Goal: Transaction & Acquisition: Purchase product/service

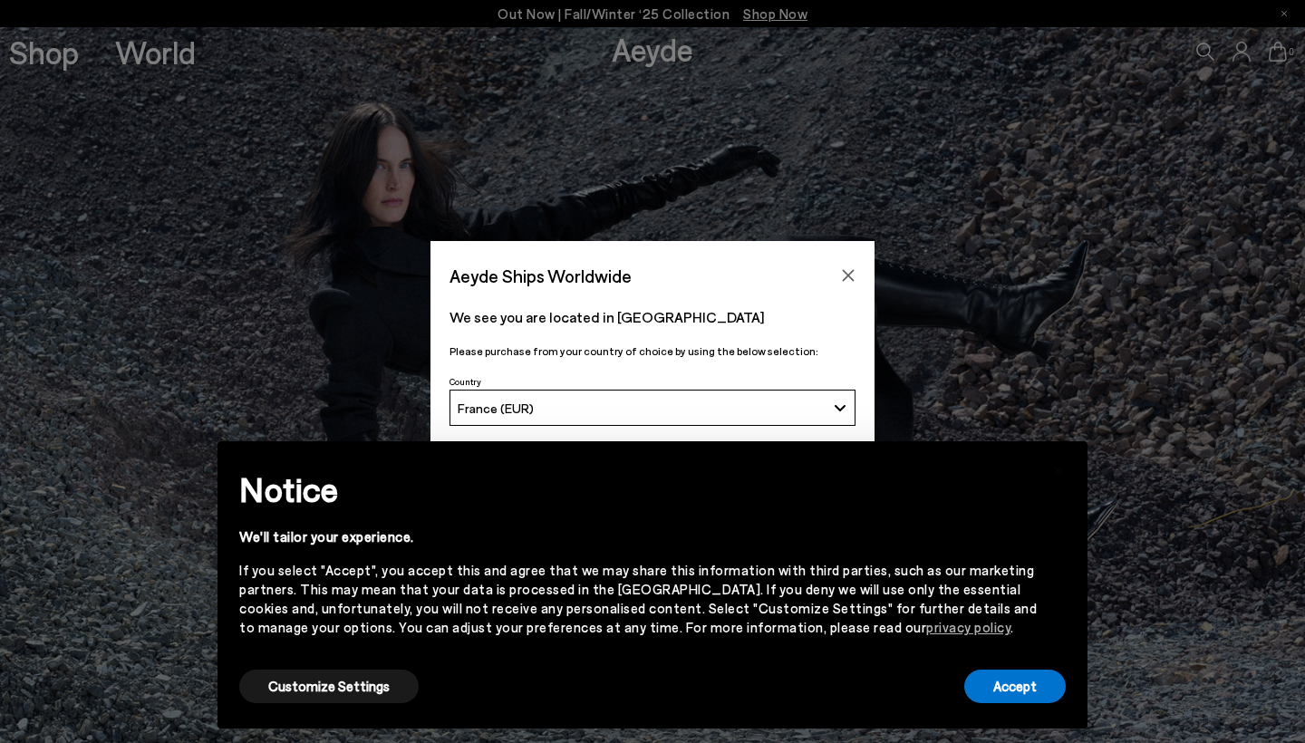
click at [1020, 707] on div "Accept" at bounding box center [1016, 686] width 102 height 41
click at [1012, 693] on button "Accept" at bounding box center [1016, 687] width 102 height 34
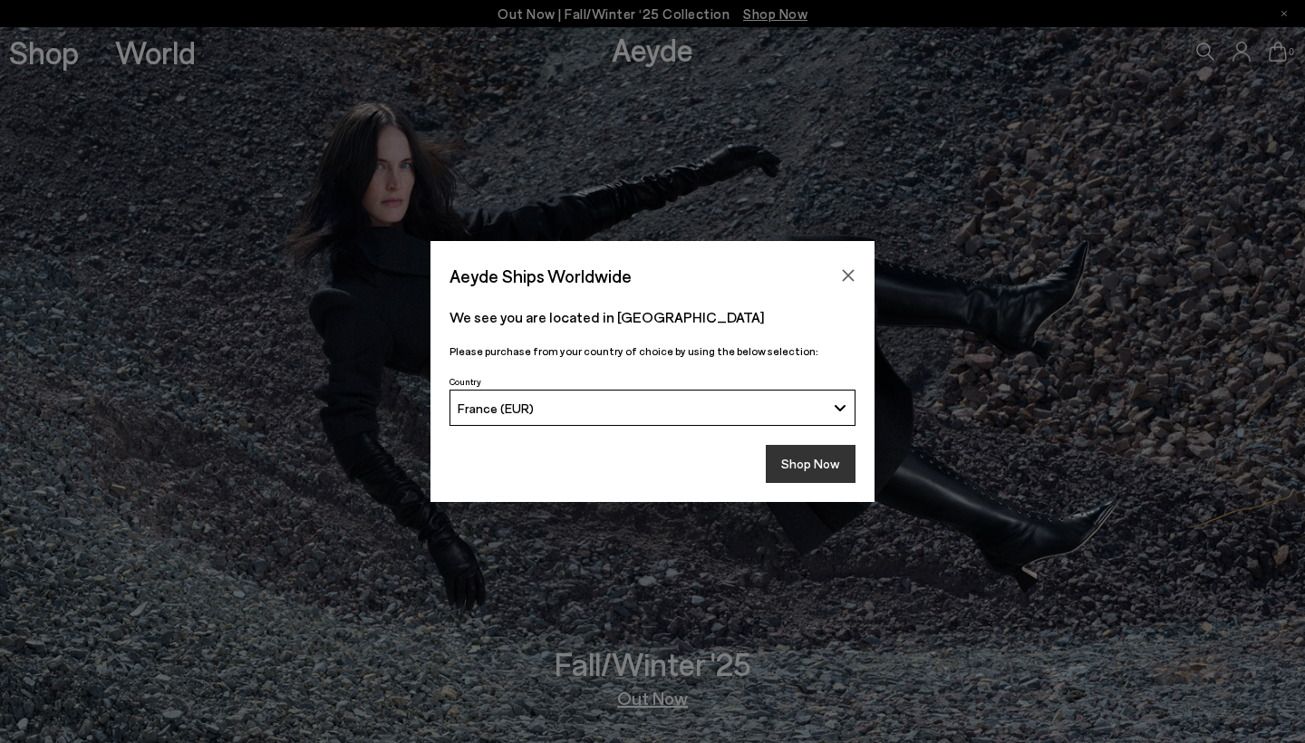
click at [800, 465] on button "Shop Now" at bounding box center [811, 464] width 90 height 38
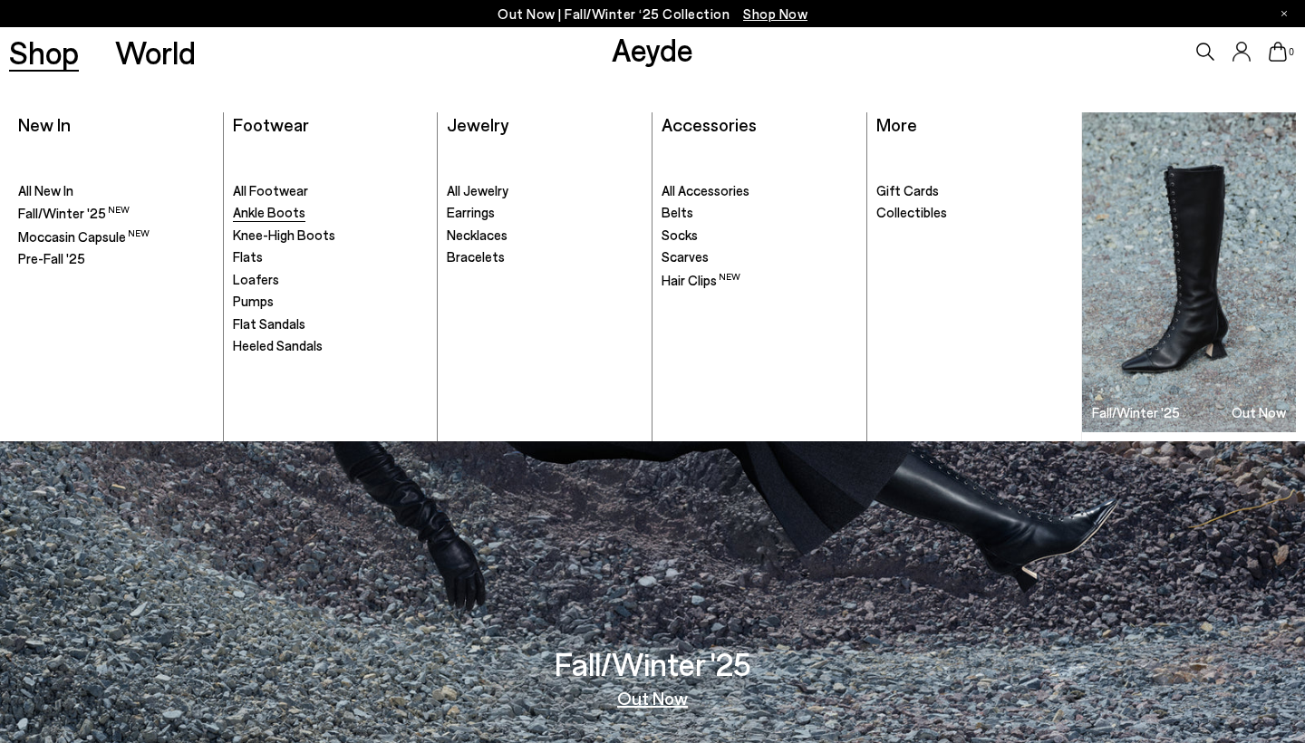
click at [271, 213] on span "Ankle Boots" at bounding box center [269, 212] width 73 height 16
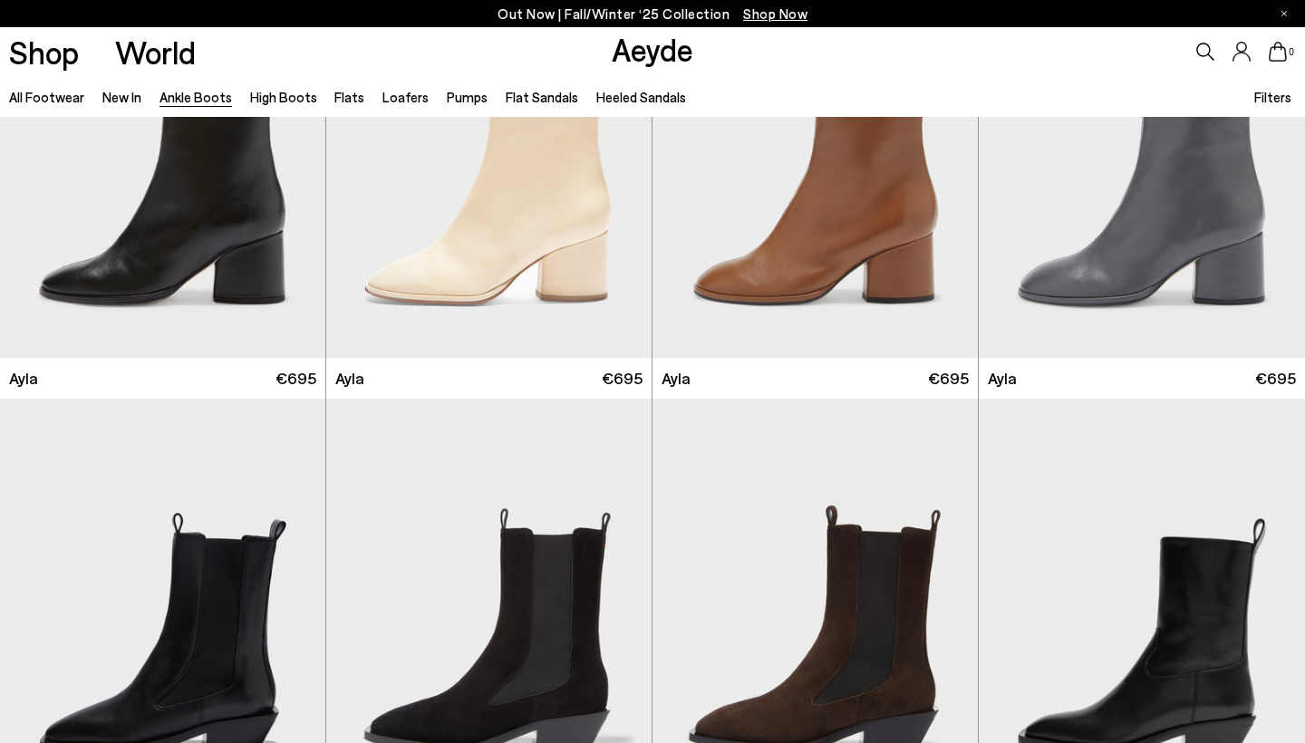
scroll to position [5299, 0]
